Goal: Check status: Check status

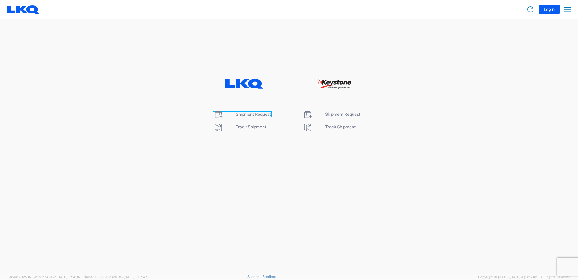
click at [266, 113] on span "Shipment Request" at bounding box center [253, 114] width 35 height 5
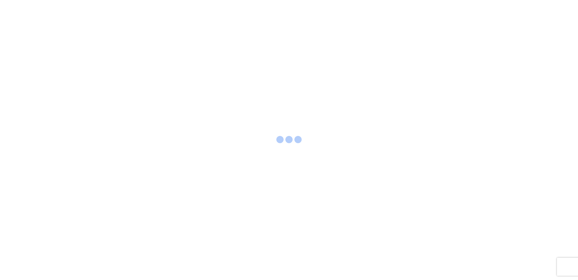
select select "FULL"
select select "LBS"
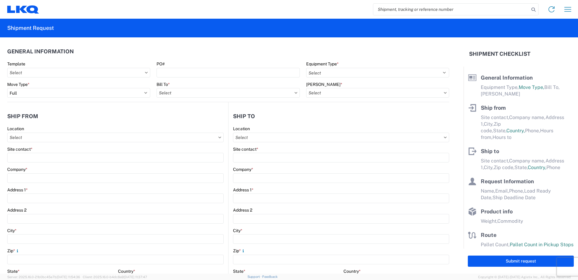
click at [392, 10] on input "search" at bounding box center [452, 9] width 156 height 11
type input "56498310"
click at [533, 11] on icon at bounding box center [534, 9] width 8 height 8
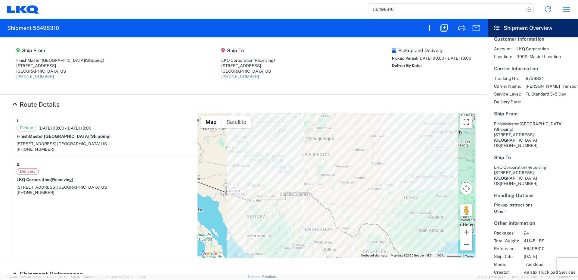
scroll to position [9, 0]
click at [460, 28] on icon "button" at bounding box center [462, 28] width 10 height 10
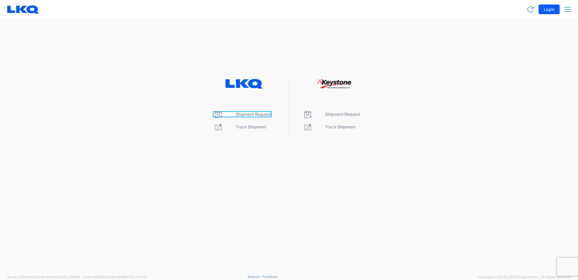
click at [255, 112] on span "Shipment Request" at bounding box center [253, 114] width 35 height 5
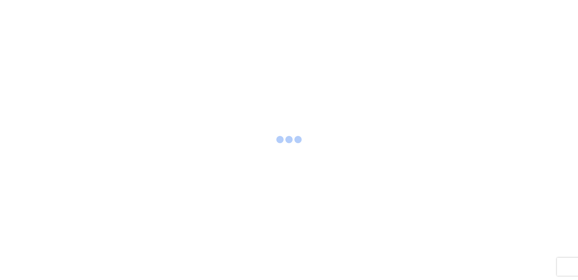
select select "FULL"
select select "LBS"
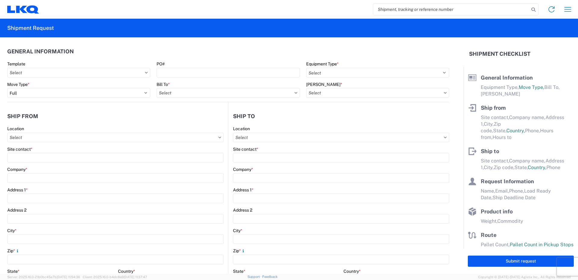
click at [452, 10] on input "search" at bounding box center [452, 9] width 156 height 11
type input "56495628"
click at [536, 8] on icon at bounding box center [534, 9] width 8 height 8
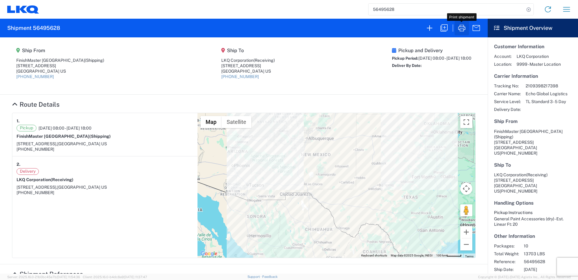
click at [464, 28] on icon "button" at bounding box center [462, 28] width 10 height 10
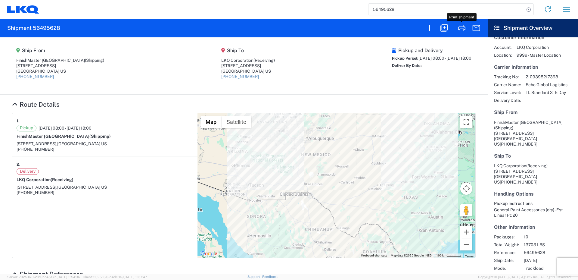
scroll to position [14, 0]
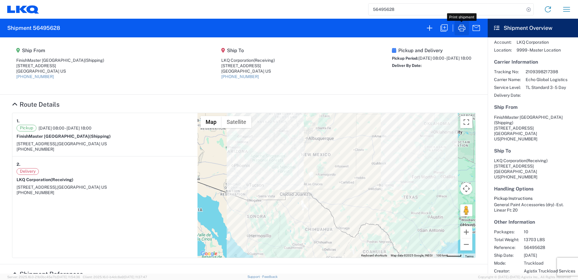
click at [464, 28] on icon "button" at bounding box center [462, 28] width 10 height 10
